Goal: Entertainment & Leisure: Consume media (video, audio)

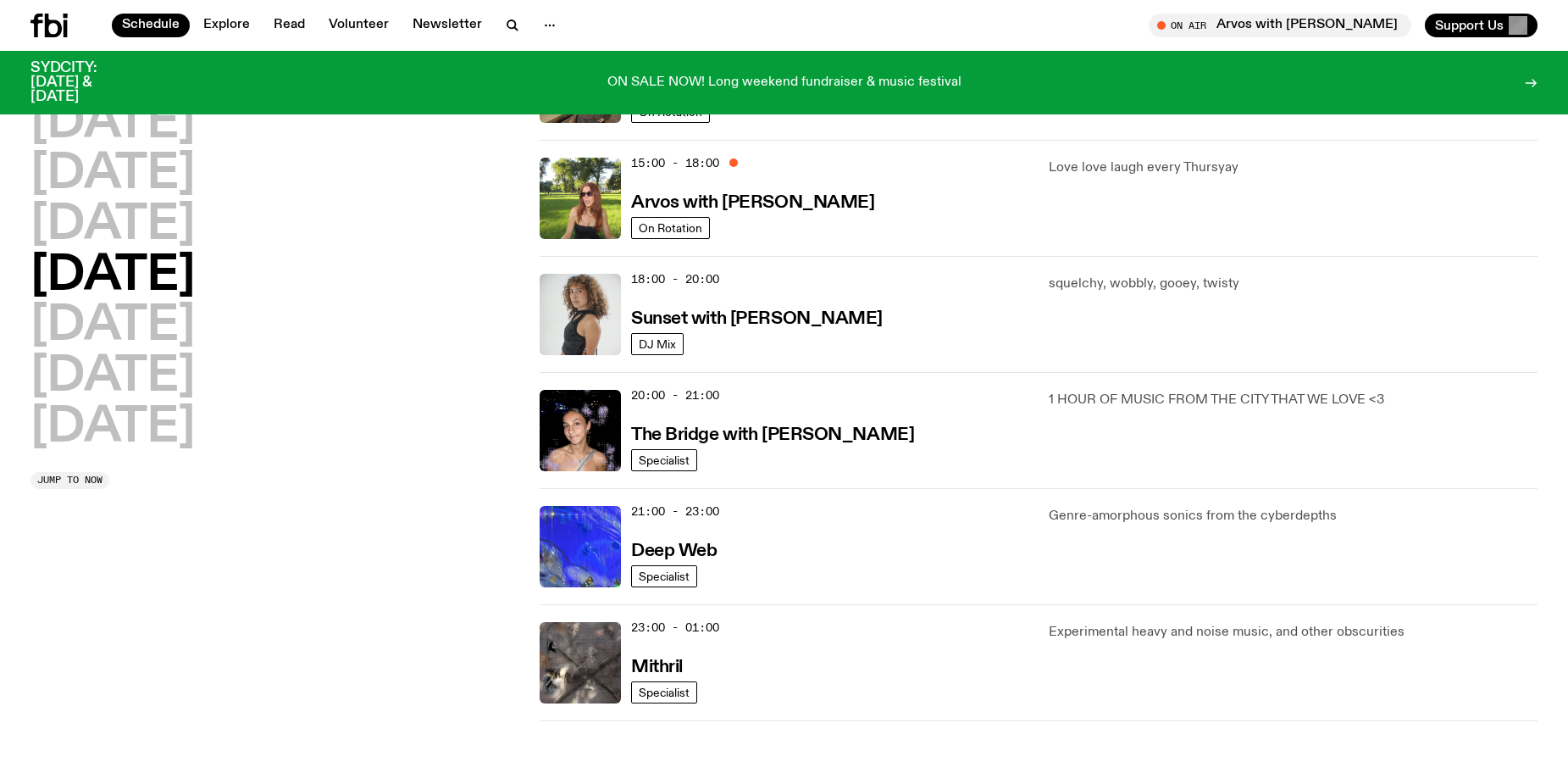
scroll to position [499, 0]
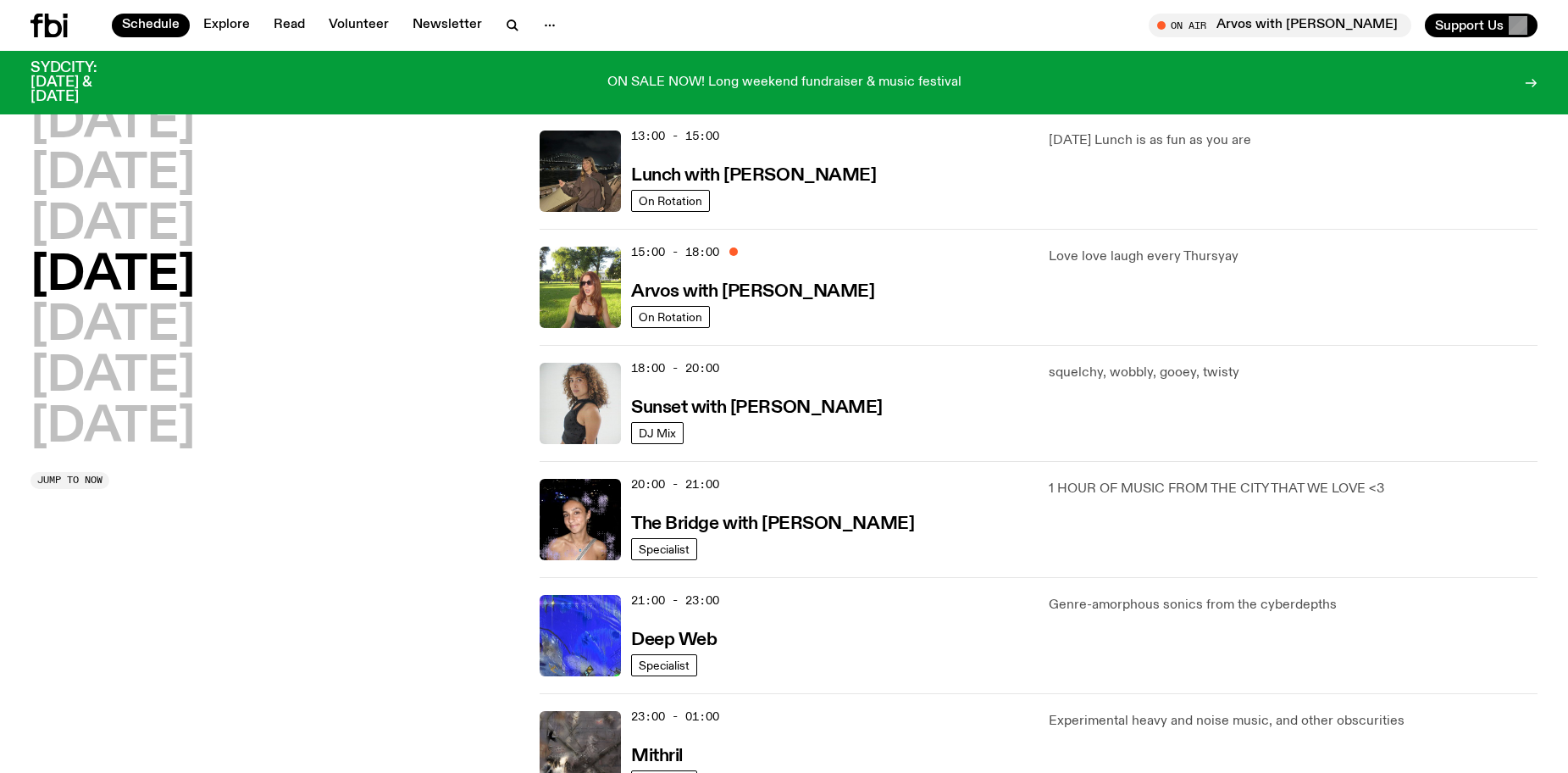
click at [832, 281] on div "15:00 - 18:00 Arvos with [PERSON_NAME]" at bounding box center [830, 288] width 397 height 81
click at [1061, 261] on p "Love love laugh every Thursyay" at bounding box center [1293, 257] width 489 height 20
click at [580, 289] on img at bounding box center [580, 288] width 81 height 81
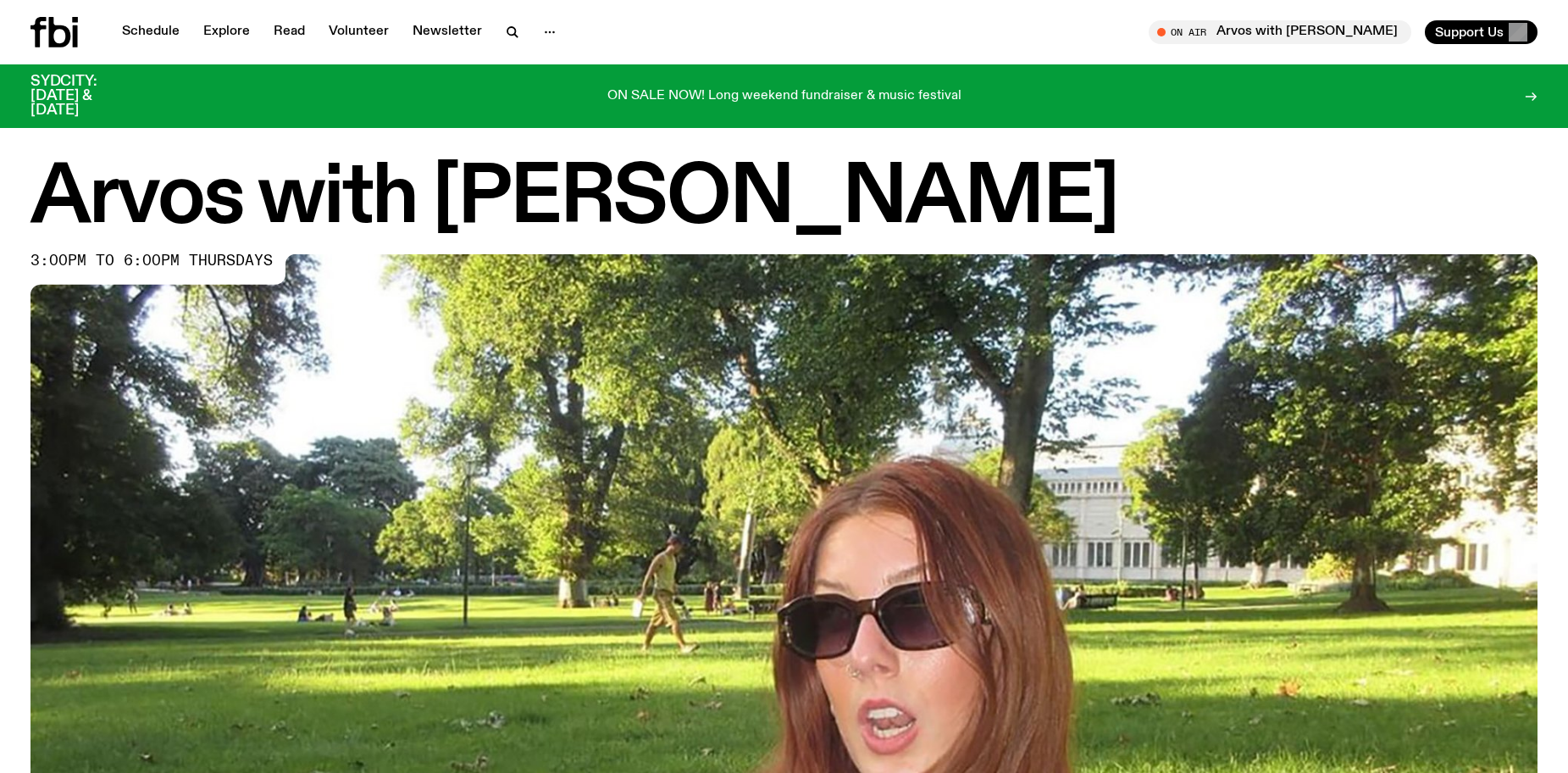
drag, startPoint x: 1223, startPoint y: 495, endPoint x: 1289, endPoint y: 146, distance: 355.2
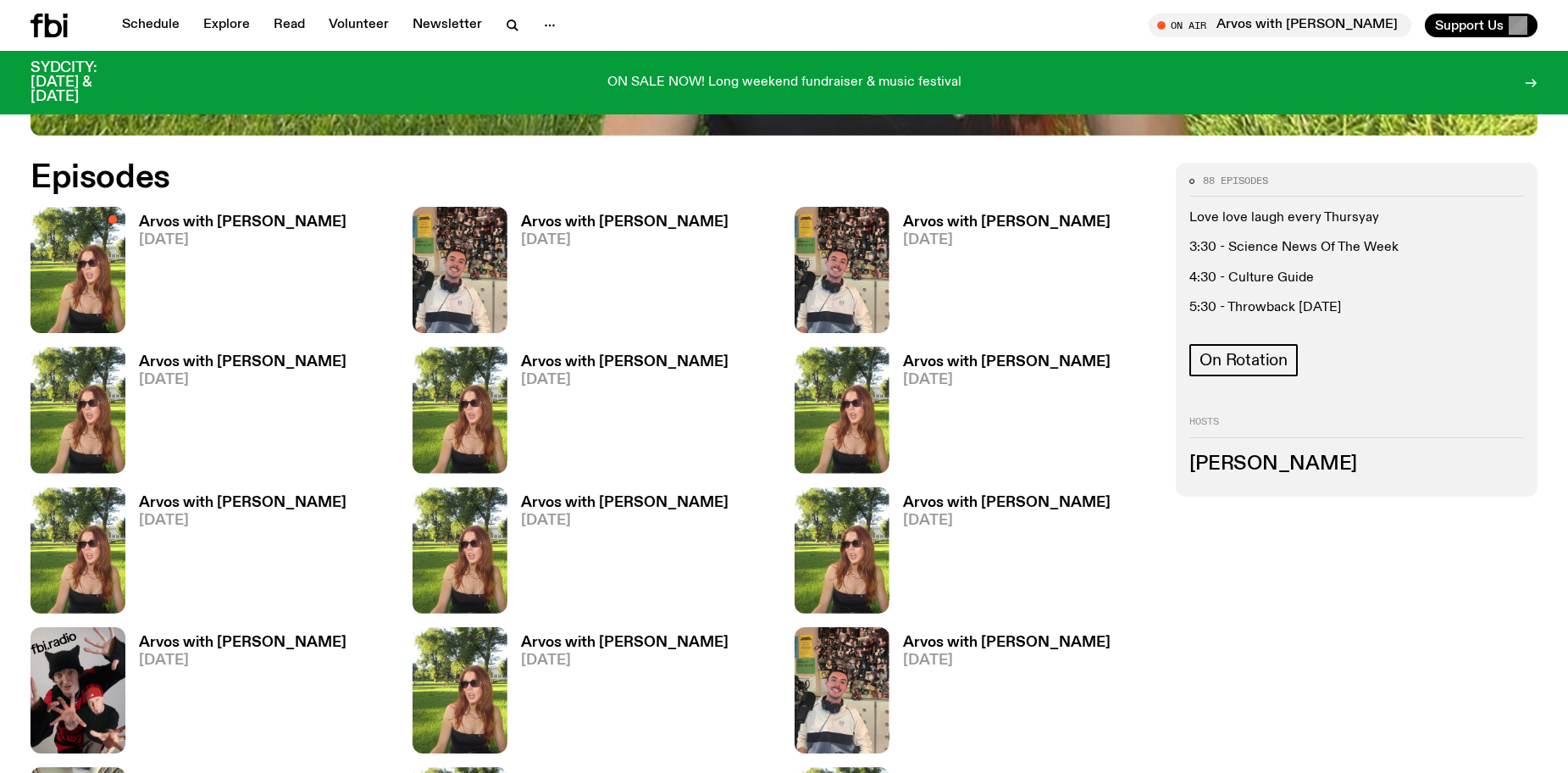
scroll to position [923, 0]
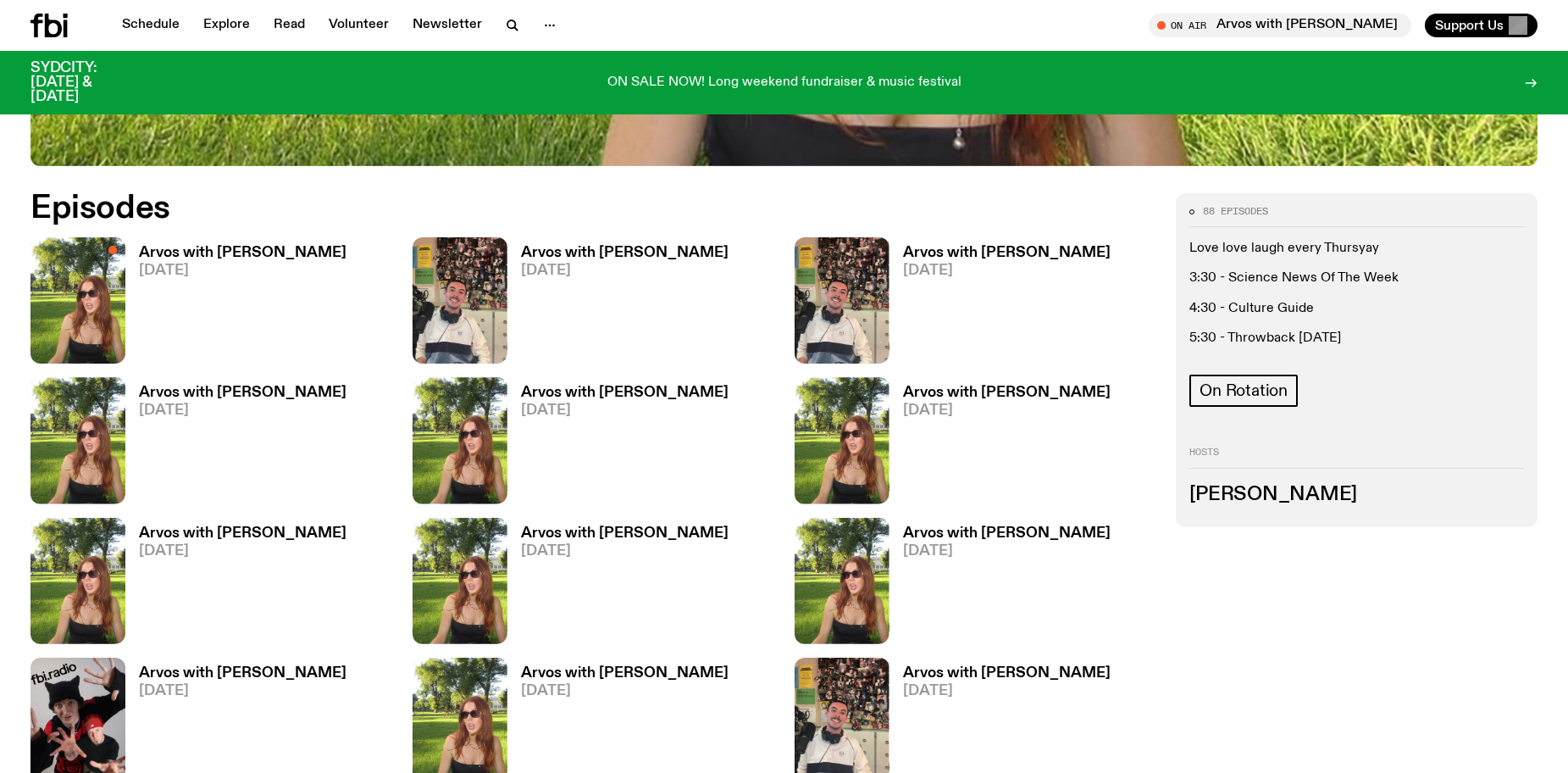
click at [202, 249] on h3 "Arvos with [PERSON_NAME]" at bounding box center [242, 253] width 207 height 15
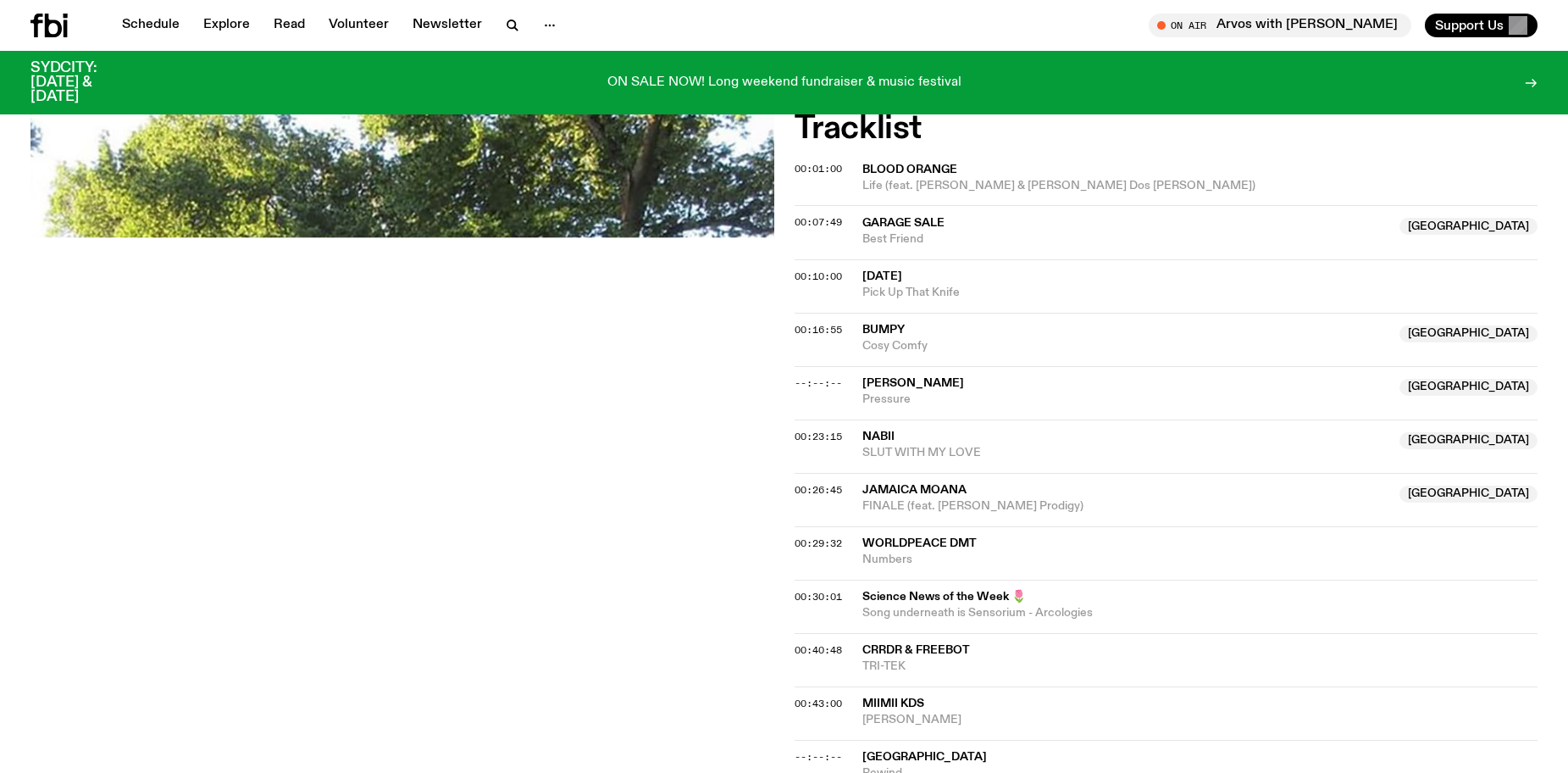
scroll to position [584, 0]
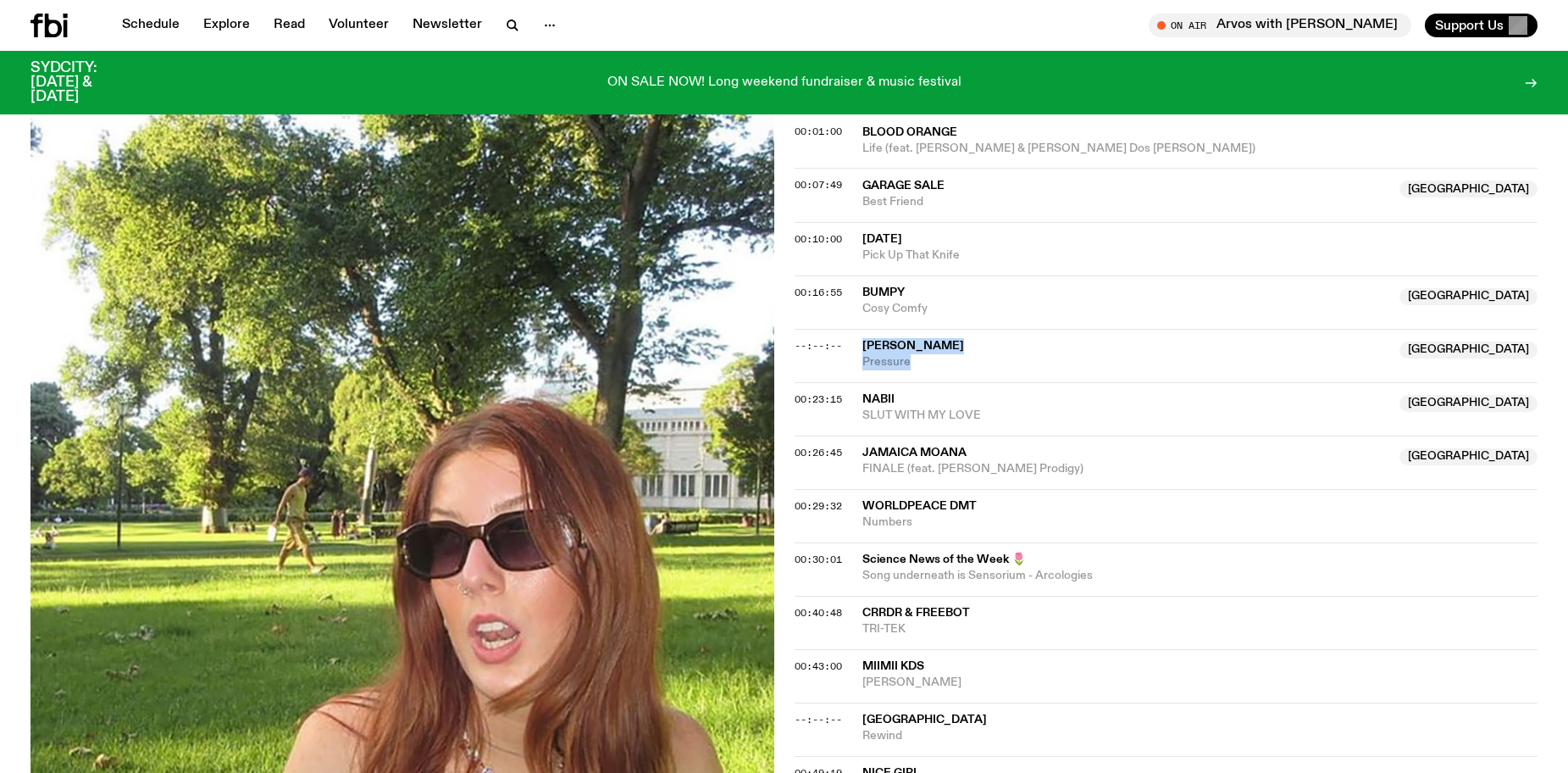
drag, startPoint x: 927, startPoint y: 369, endPoint x: 861, endPoint y: 339, distance: 72.5
click at [861, 339] on div "--:--:-- [PERSON_NAME] NSW Pressure [GEOGRAPHIC_DATA]" at bounding box center [1167, 355] width 744 height 53
copy div "[PERSON_NAME] NSW Pressure"
